Goal: Task Accomplishment & Management: Complete application form

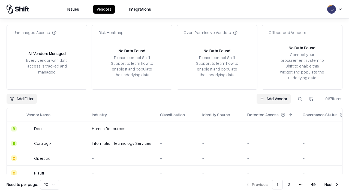
click at [273, 99] on link "Add Vendor" at bounding box center [274, 99] width 34 height 10
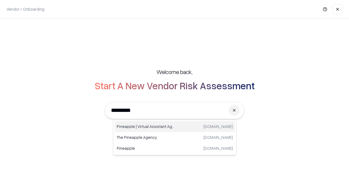
click at [175, 127] on div "Pineapple | Virtual Assistant Agency [DOMAIN_NAME]" at bounding box center [175, 126] width 121 height 11
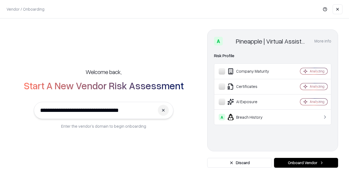
type input "**********"
click at [306, 163] on button "Onboard Vendor" at bounding box center [306, 163] width 64 height 10
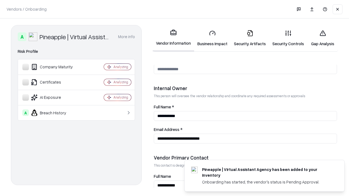
scroll to position [282, 0]
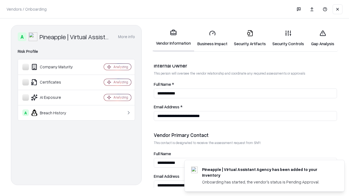
click at [212, 38] on link "Business Impact" at bounding box center [212, 38] width 37 height 25
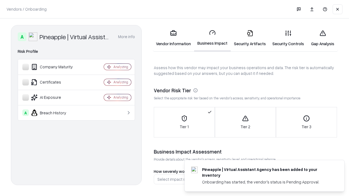
click at [250, 38] on link "Security Artifacts" at bounding box center [250, 38] width 38 height 25
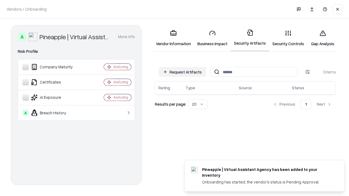
click at [182, 72] on button "Request Artifacts" at bounding box center [182, 72] width 47 height 10
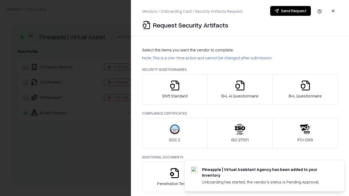
click at [175, 89] on icon "button" at bounding box center [174, 85] width 11 height 11
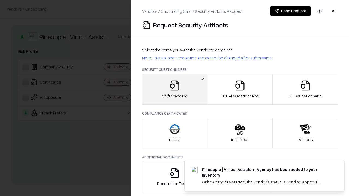
click at [290, 11] on button "Send Request" at bounding box center [290, 11] width 41 height 10
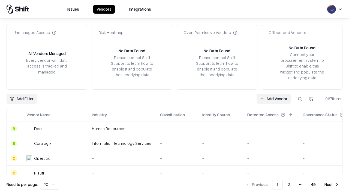
click at [300, 99] on button at bounding box center [300, 99] width 10 height 10
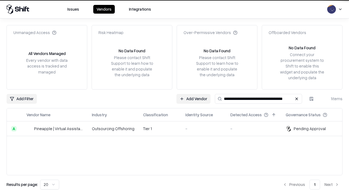
type input "**********"
click at [178, 129] on td "Tier 1" at bounding box center [160, 129] width 42 height 15
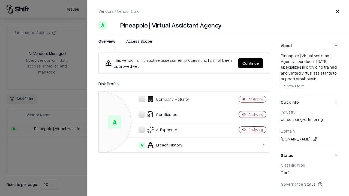
click at [251, 63] on button "Continue" at bounding box center [250, 63] width 25 height 10
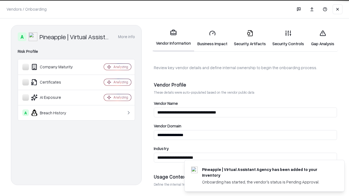
click at [250, 38] on link "Security Artifacts" at bounding box center [250, 38] width 38 height 25
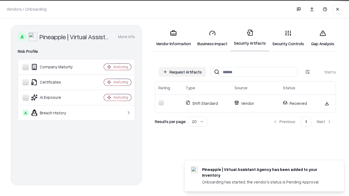
click at [288, 38] on link "Security Controls" at bounding box center [288, 38] width 38 height 25
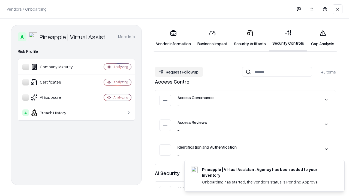
click at [179, 72] on button "Request Followup" at bounding box center [179, 72] width 48 height 10
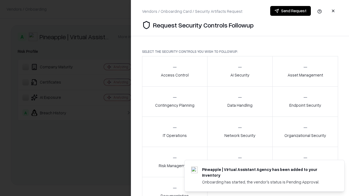
click at [175, 71] on div "Access Control" at bounding box center [175, 71] width 28 height 13
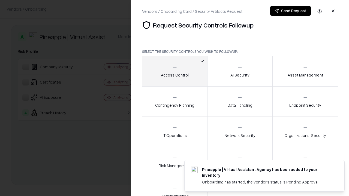
click at [290, 11] on button "Send Request" at bounding box center [290, 11] width 41 height 10
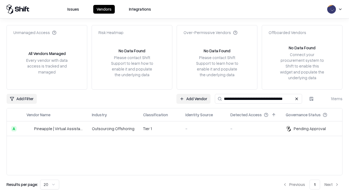
type input "**********"
click at [178, 129] on td "Tier 1" at bounding box center [160, 129] width 42 height 15
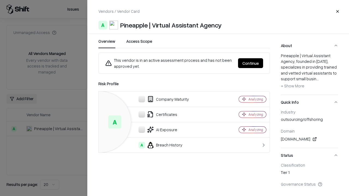
click at [251, 63] on button "Continue" at bounding box center [250, 63] width 25 height 10
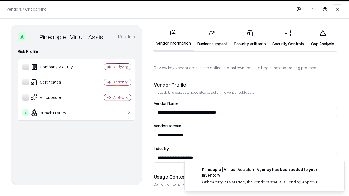
click at [323, 38] on link "Gap Analysis" at bounding box center [322, 38] width 31 height 25
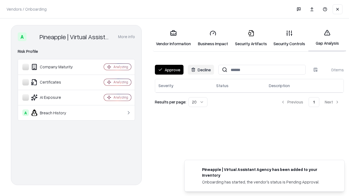
click at [169, 70] on button "Approve" at bounding box center [169, 70] width 29 height 10
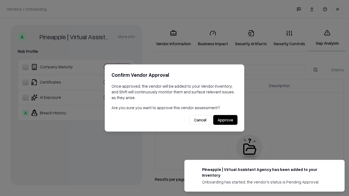
click at [225, 120] on button "Approve" at bounding box center [225, 120] width 24 height 10
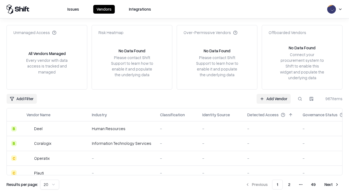
type input "**********"
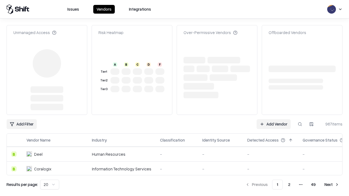
click at [273, 119] on link "Add Vendor" at bounding box center [274, 124] width 34 height 10
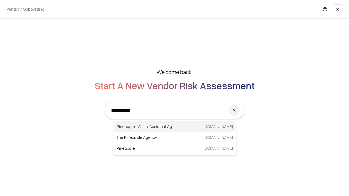
click at [175, 127] on div "Pineapple | Virtual Assistant Agency [DOMAIN_NAME]" at bounding box center [175, 126] width 121 height 11
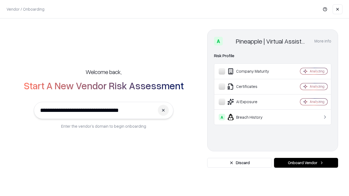
type input "**********"
click at [306, 163] on button "Onboard Vendor" at bounding box center [306, 163] width 64 height 10
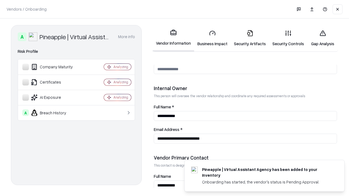
scroll to position [282, 0]
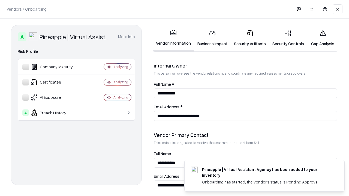
click at [323, 38] on link "Gap Analysis" at bounding box center [322, 38] width 31 height 25
